Goal: Navigation & Orientation: Find specific page/section

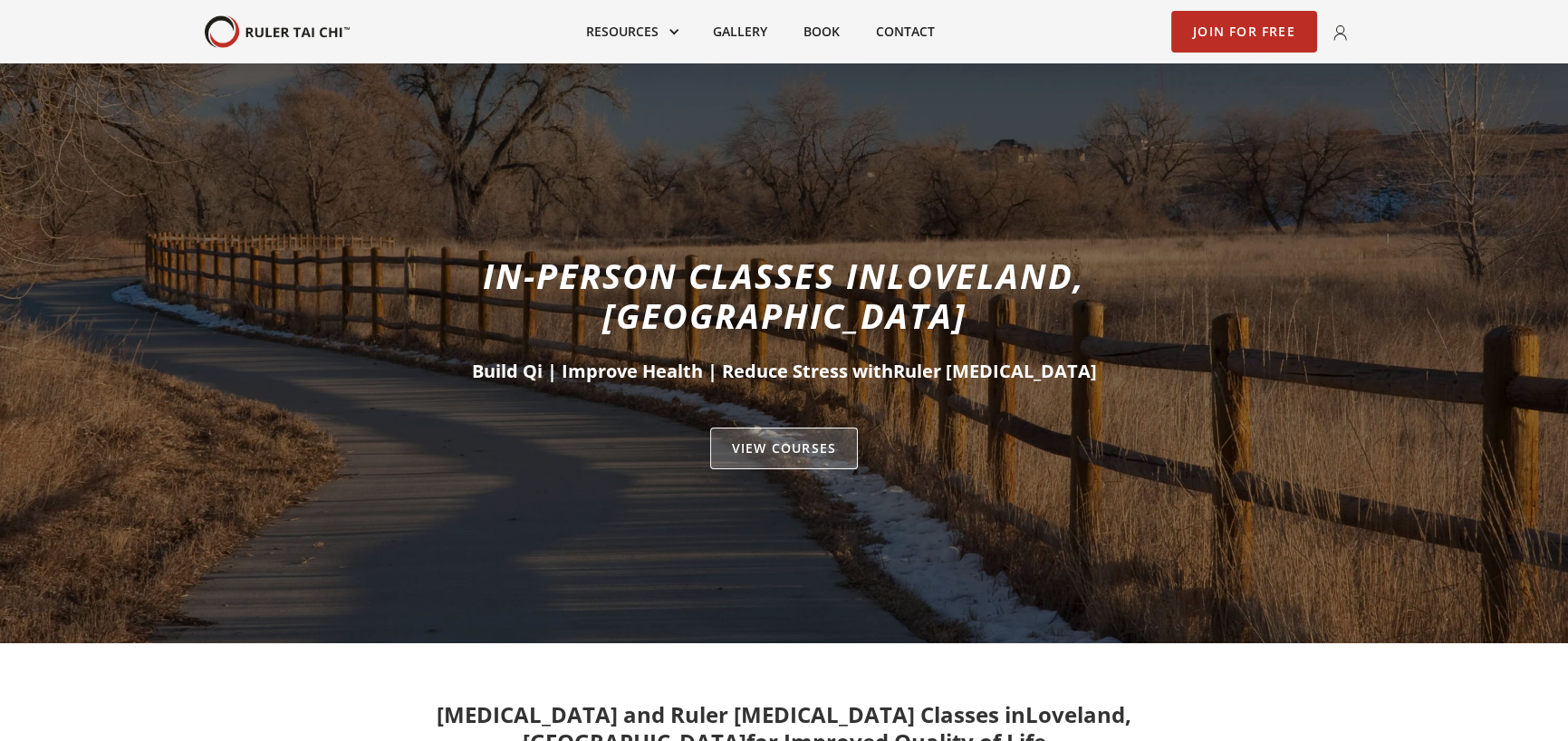
click at [777, 427] on link "VIEW Courses" at bounding box center [784, 448] width 148 height 42
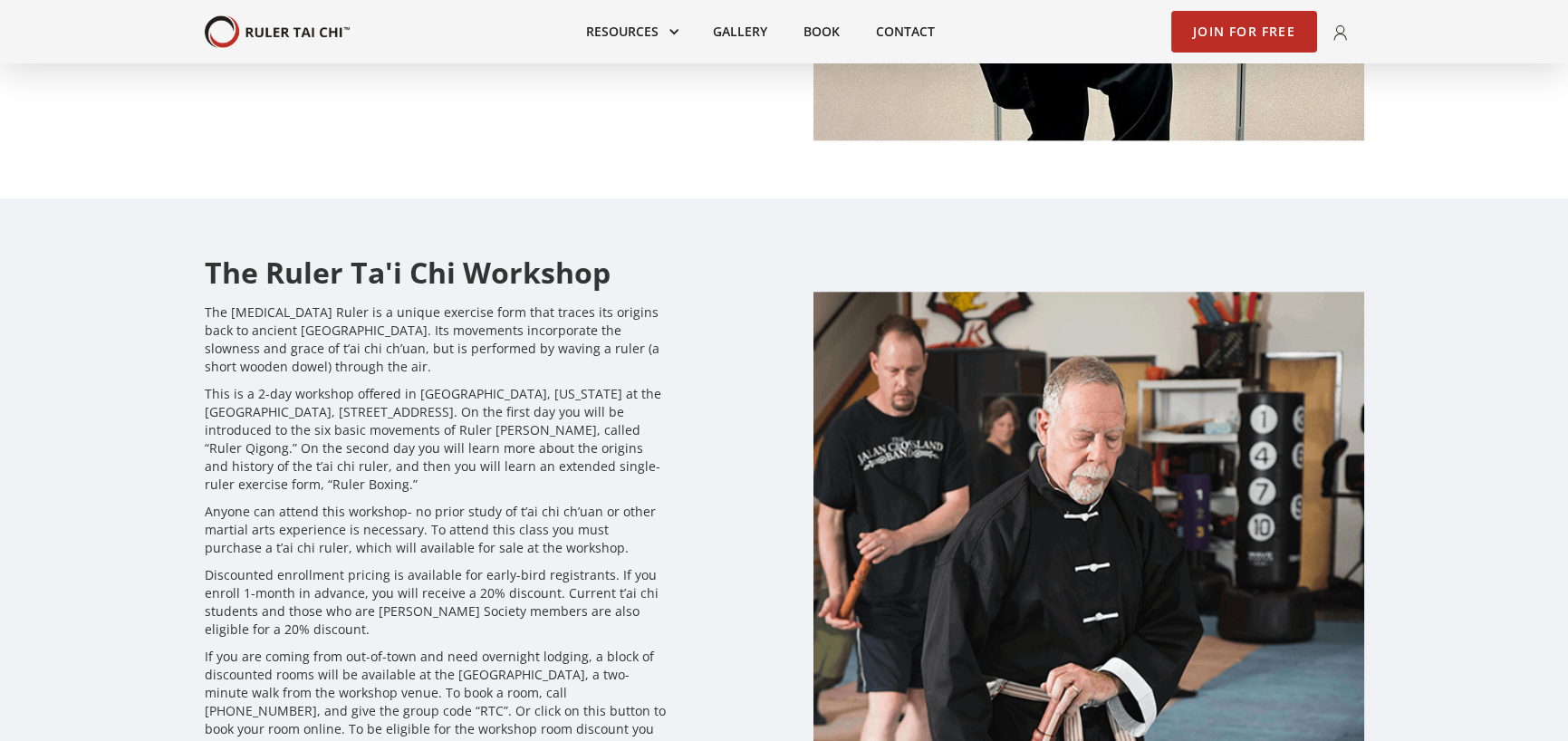
scroll to position [5336, 0]
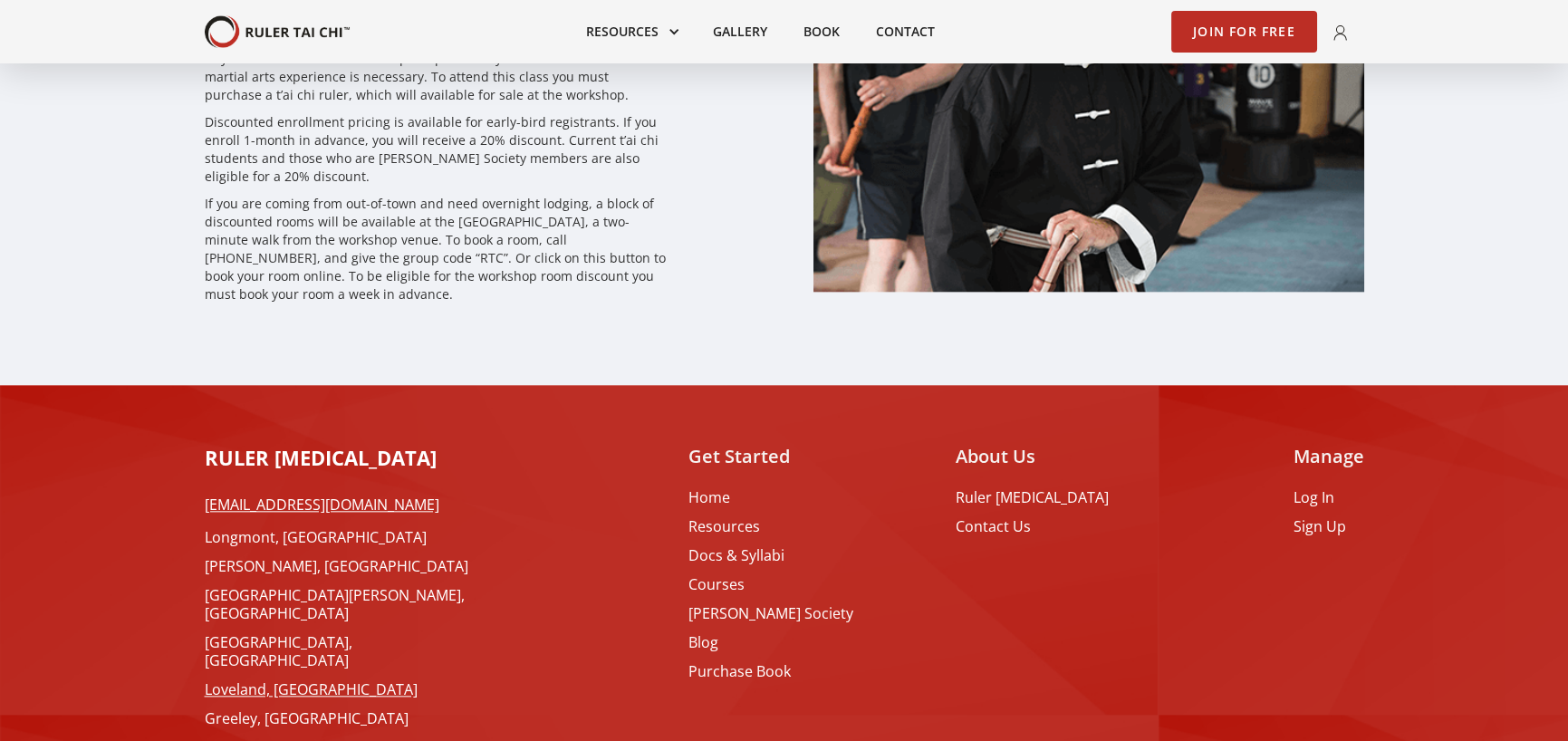
click at [258, 680] on link "Loveland, [GEOGRAPHIC_DATA]" at bounding box center [350, 689] width 290 height 18
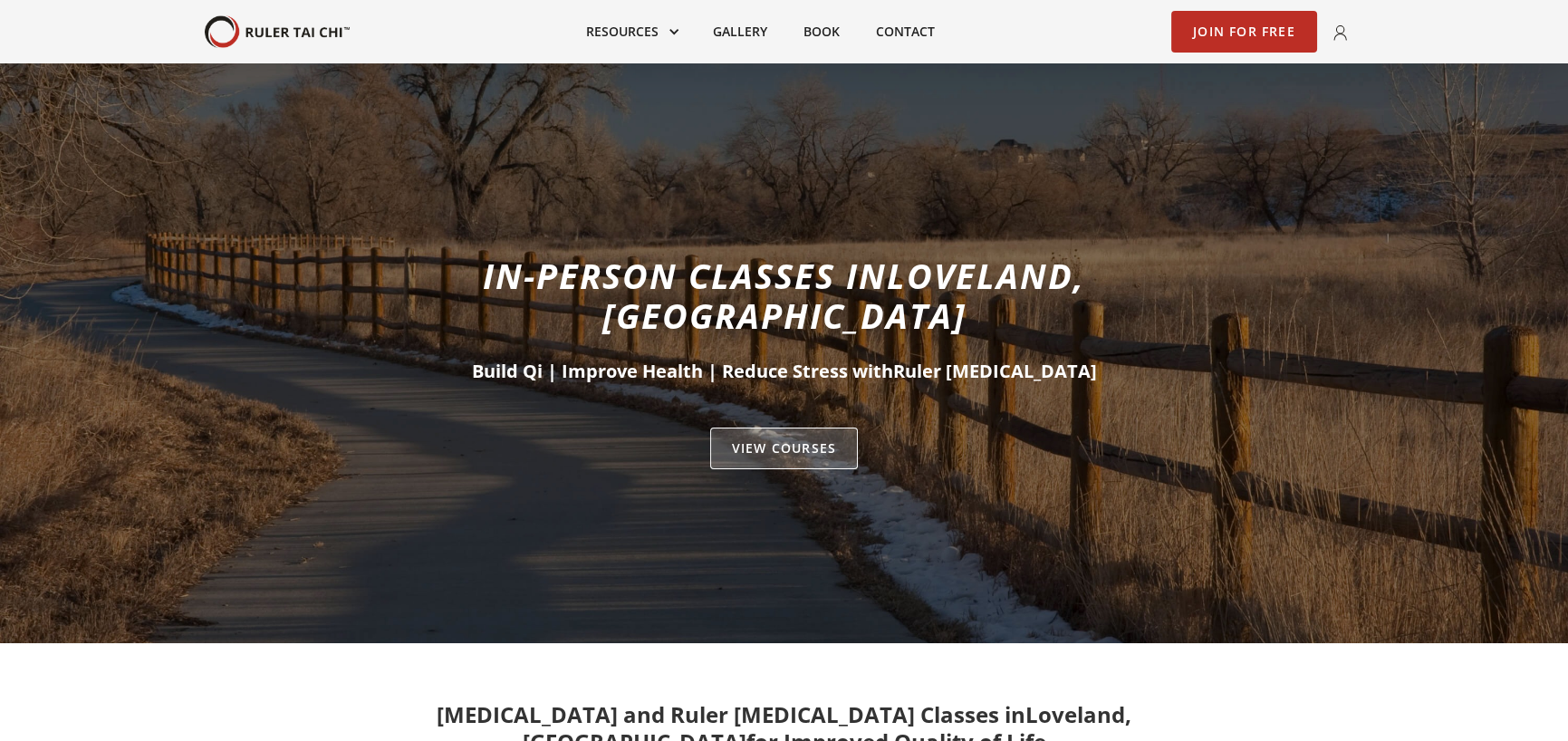
click at [812, 427] on link "VIEW Courses" at bounding box center [784, 448] width 148 height 42
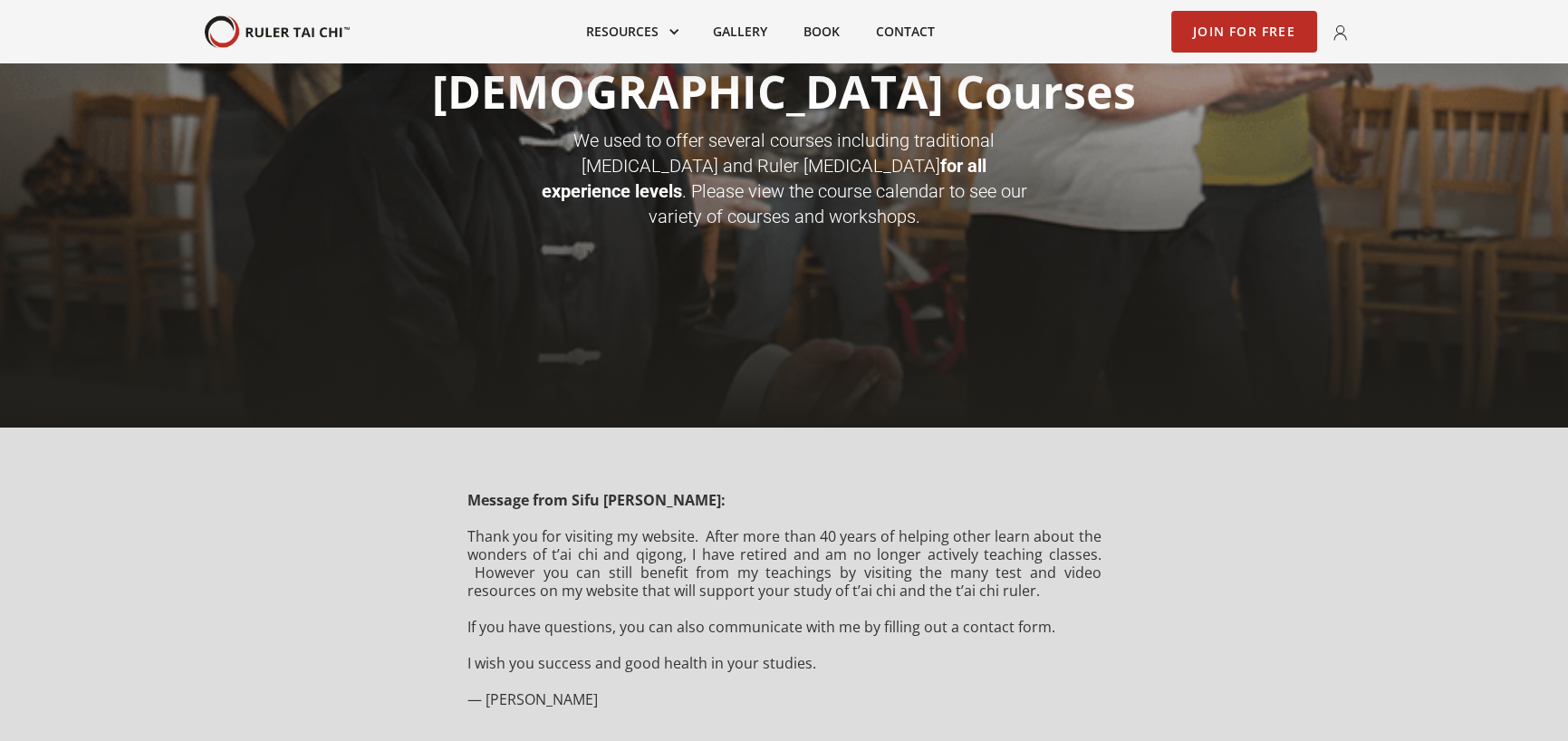
scroll to position [362, 0]
